Goal: Task Accomplishment & Management: Manage account settings

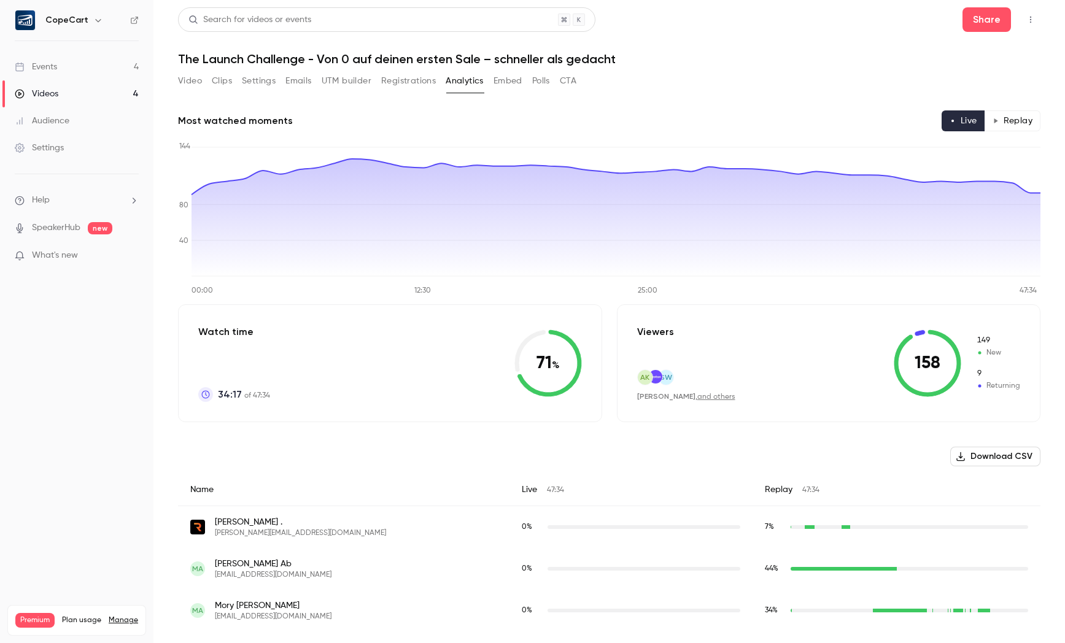
scroll to position [4665, 0]
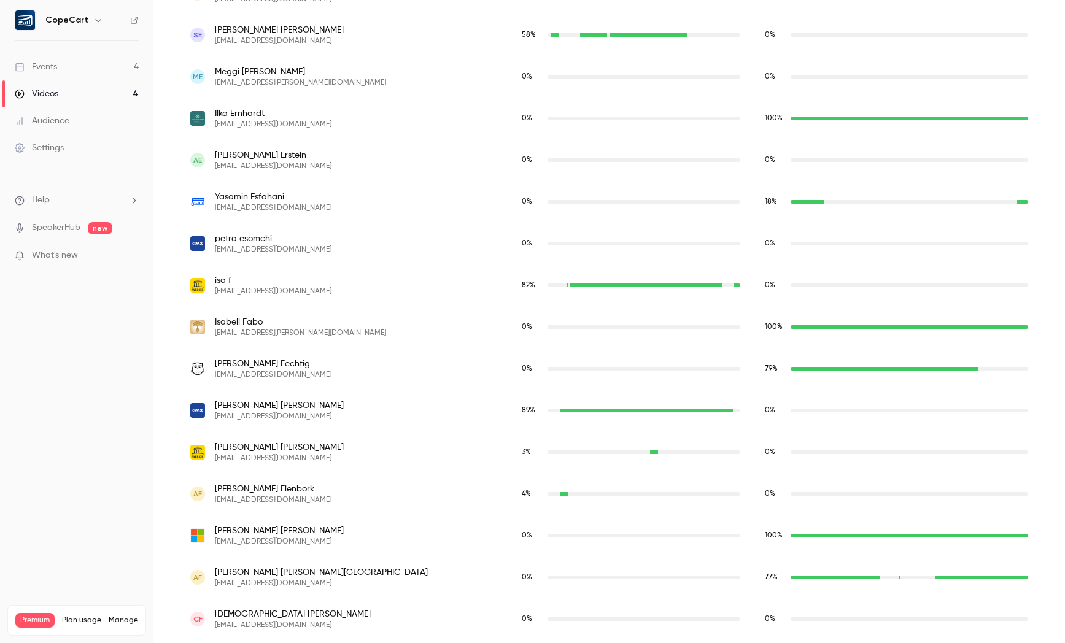
click at [58, 65] on link "Events 4" at bounding box center [76, 66] width 153 height 27
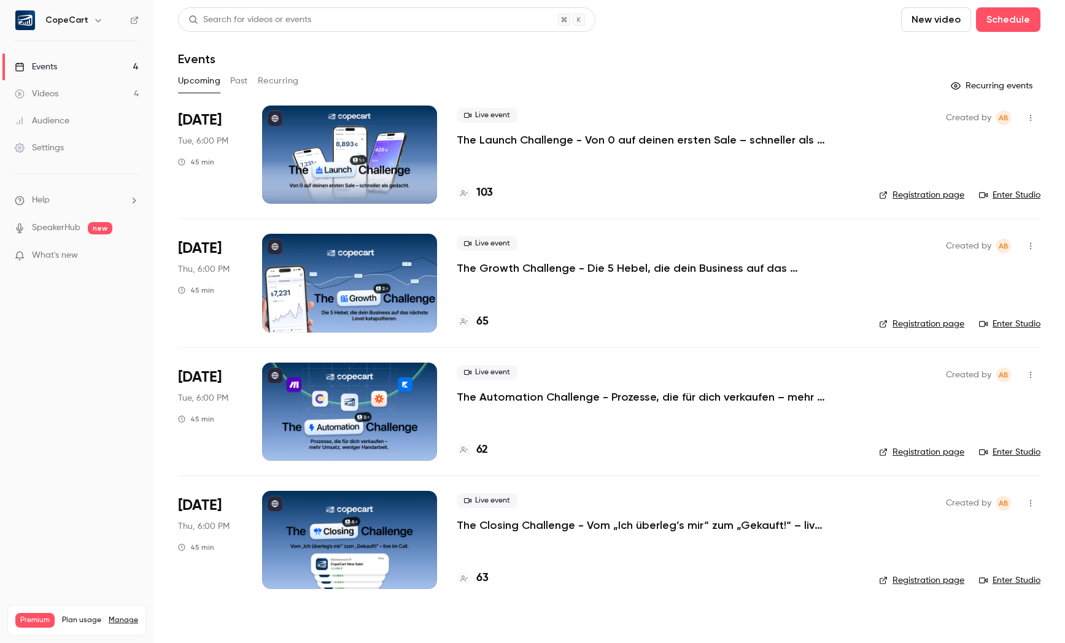
click at [523, 137] on p "The Launch Challenge - Von 0 auf deinen ersten Sale – schneller als gedacht" at bounding box center [641, 140] width 368 height 15
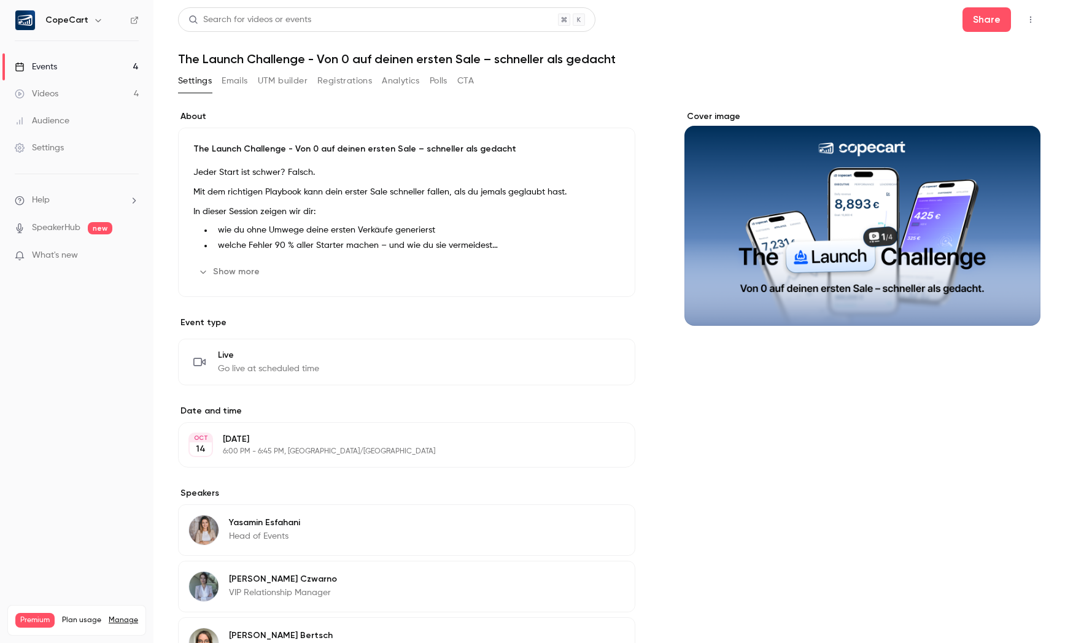
click at [355, 83] on button "Registrations" at bounding box center [344, 81] width 55 height 20
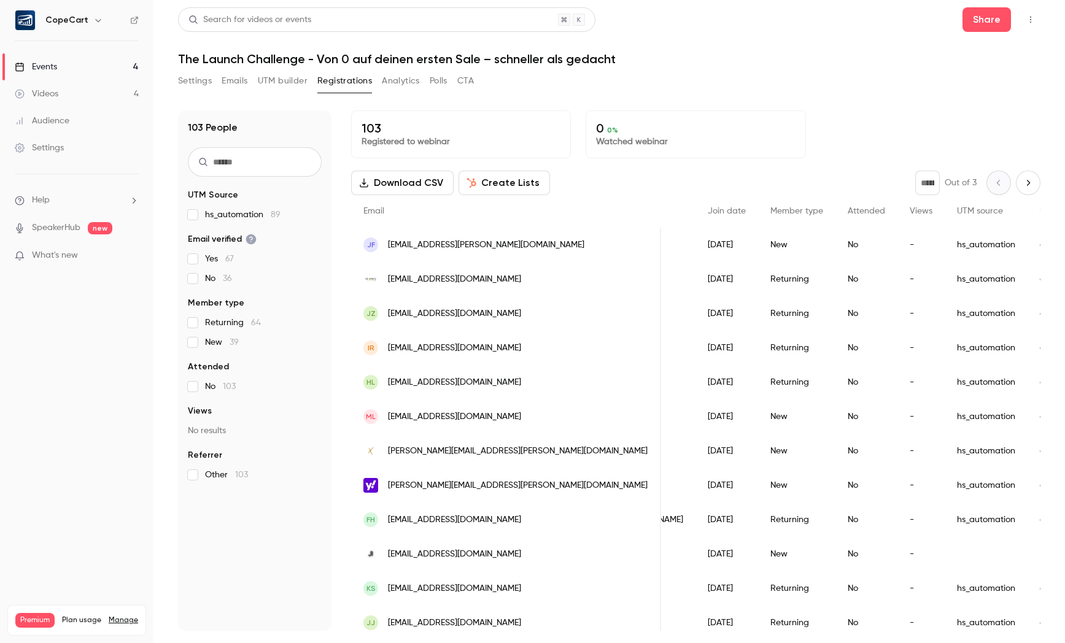
click at [396, 82] on button "Analytics" at bounding box center [401, 81] width 38 height 20
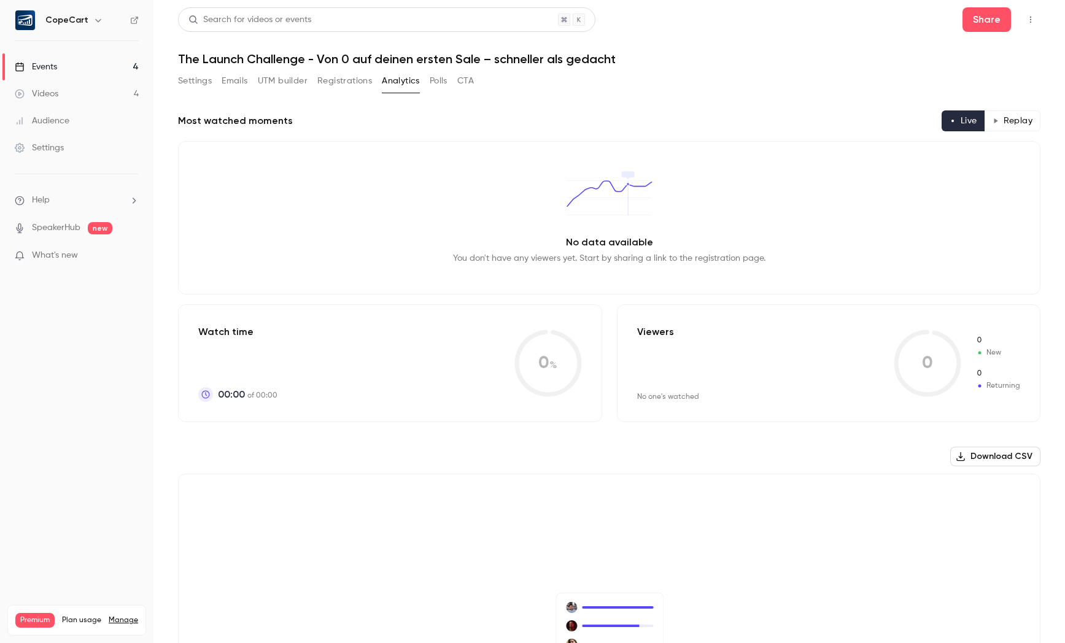
click at [434, 82] on button "Polls" at bounding box center [439, 81] width 18 height 20
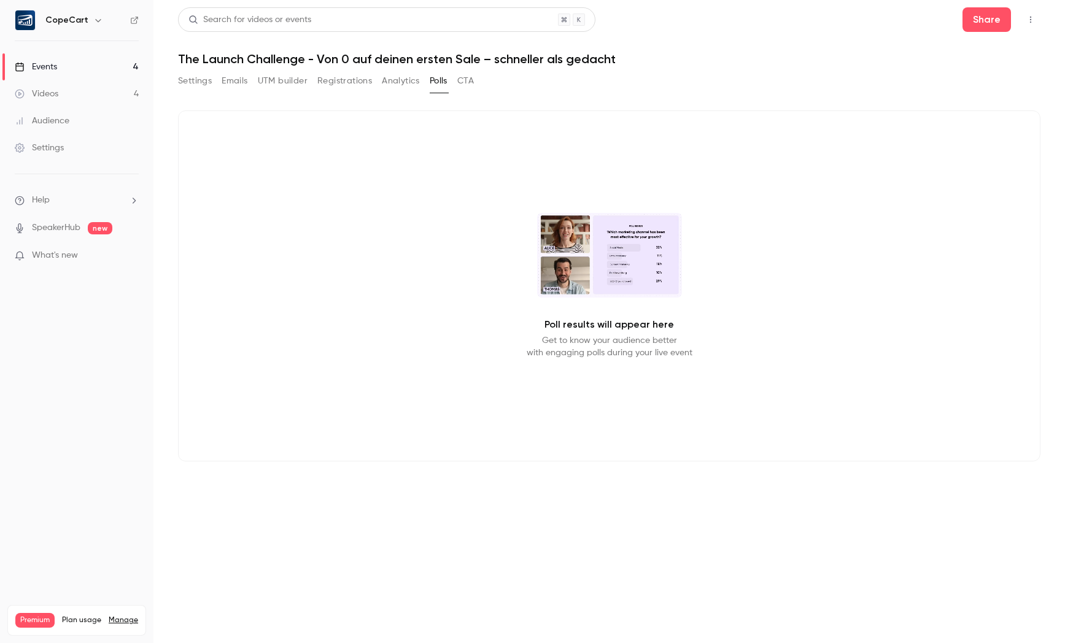
click at [465, 83] on button "CTA" at bounding box center [465, 81] width 17 height 20
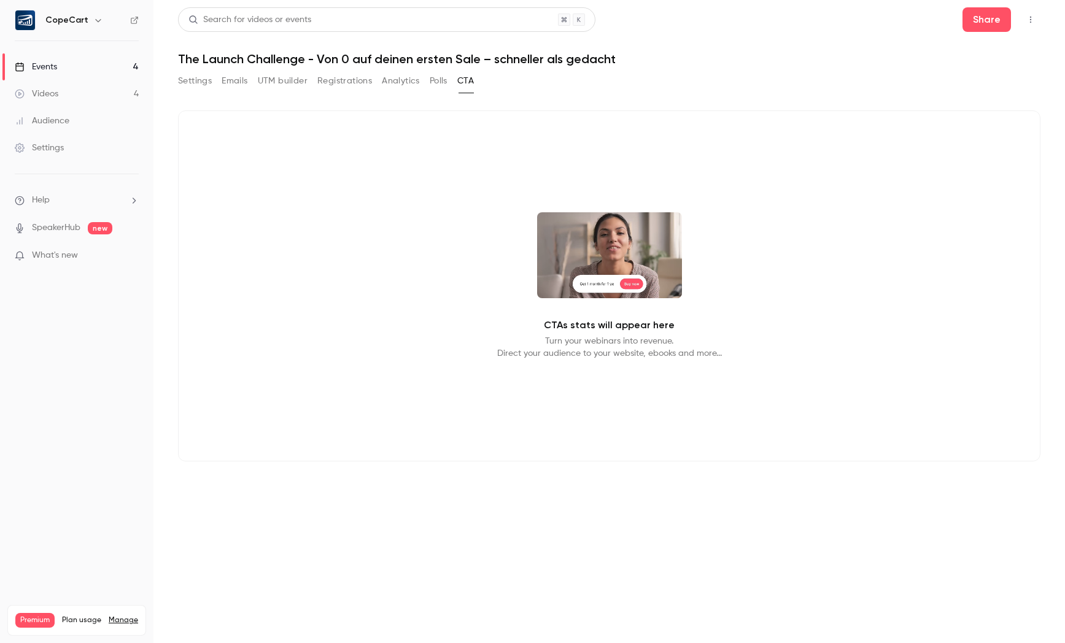
click at [190, 83] on button "Settings" at bounding box center [195, 81] width 34 height 20
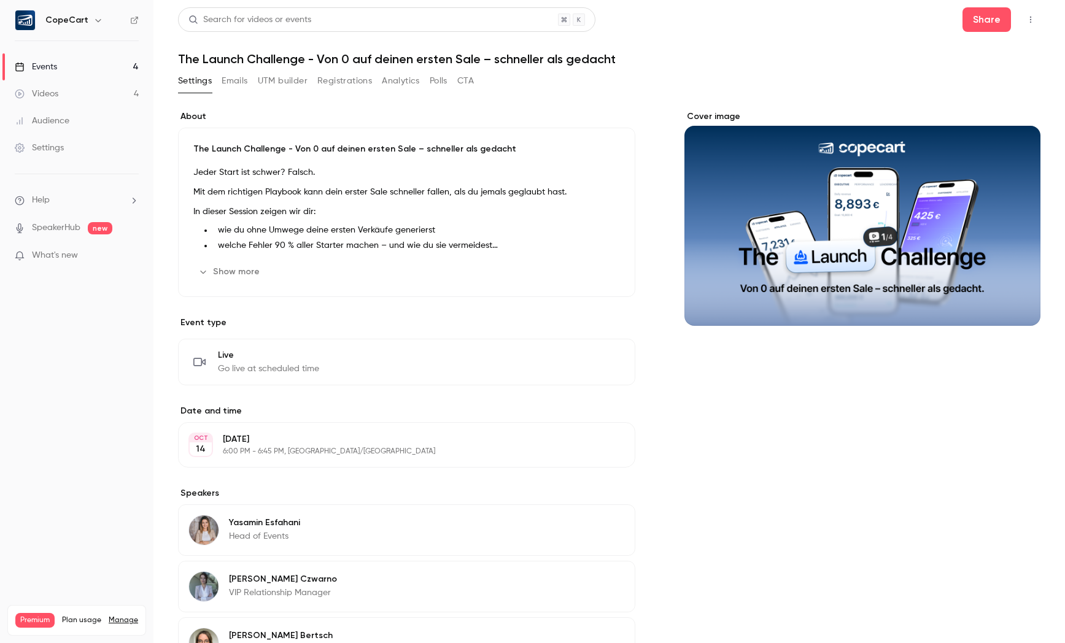
click at [242, 84] on button "Emails" at bounding box center [235, 81] width 26 height 20
